Goal: Transaction & Acquisition: Purchase product/service

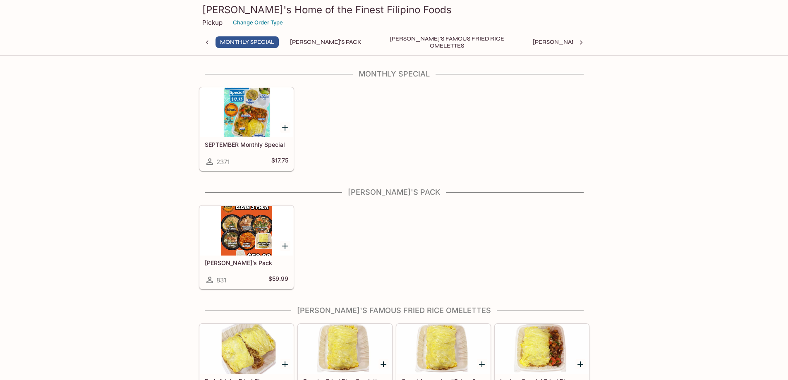
click at [206, 41] on icon at bounding box center [207, 42] width 8 height 8
click at [582, 44] on icon at bounding box center [581, 42] width 8 height 8
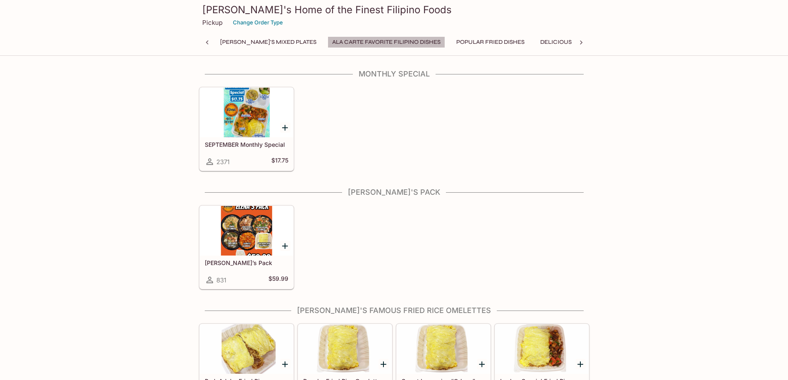
click at [327, 40] on button "Ala Carte Favorite Filipino Dishes" at bounding box center [385, 42] width 117 height 12
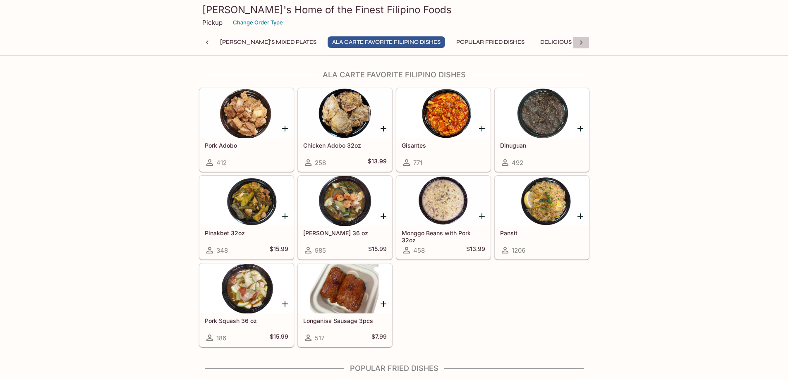
click at [584, 42] on icon at bounding box center [581, 42] width 8 height 8
click at [584, 42] on div "Monthly Special [PERSON_NAME]'s Pack [PERSON_NAME]'s Famous Fried Rice Omelette…" at bounding box center [394, 44] width 390 height 17
click at [582, 38] on button "Additional Items" at bounding box center [613, 42] width 62 height 12
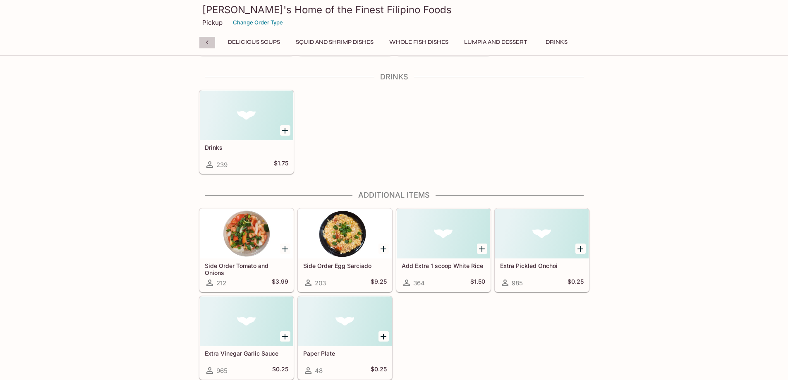
click at [206, 43] on icon at bounding box center [207, 42] width 8 height 8
click at [206, 43] on div "Monthly Special [PERSON_NAME]'s Pack [PERSON_NAME]'s Famous Fried Rice Omelette…" at bounding box center [394, 44] width 390 height 17
